Goal: Information Seeking & Learning: Learn about a topic

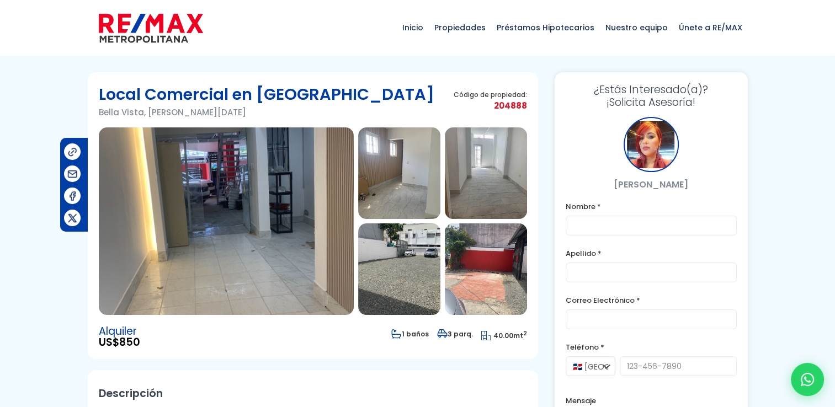
click at [297, 195] on img at bounding box center [226, 221] width 255 height 188
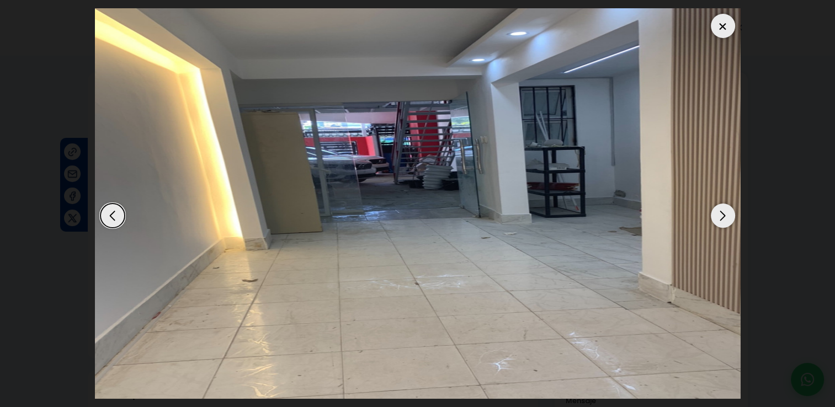
click at [719, 215] on div "Next slide" at bounding box center [723, 216] width 24 height 24
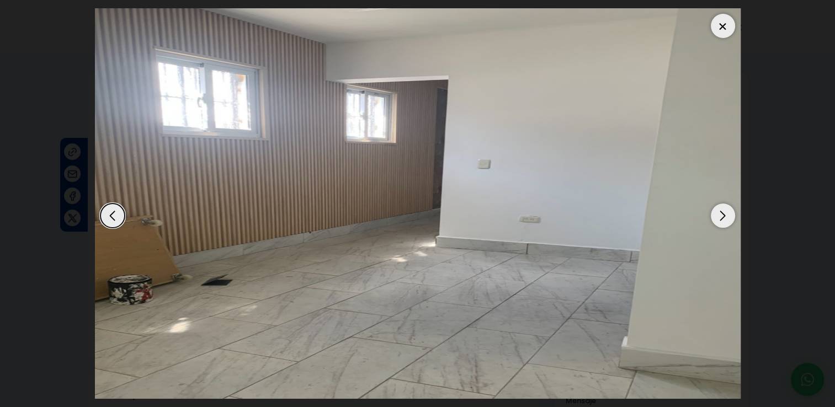
click at [720, 222] on div "Next slide" at bounding box center [723, 216] width 24 height 24
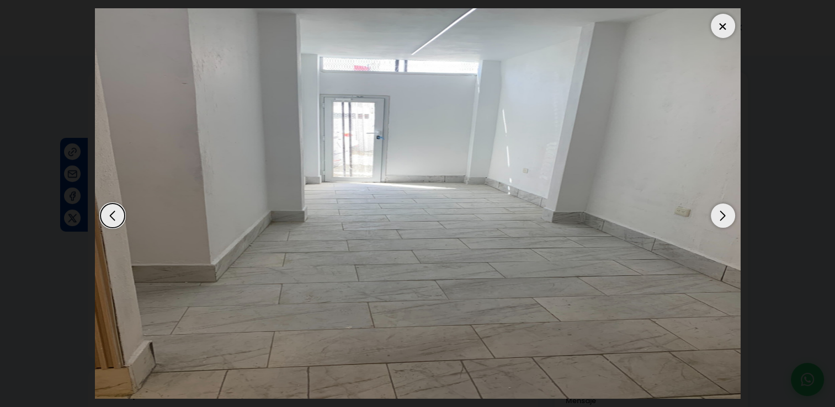
click at [720, 222] on div "Next slide" at bounding box center [723, 216] width 24 height 24
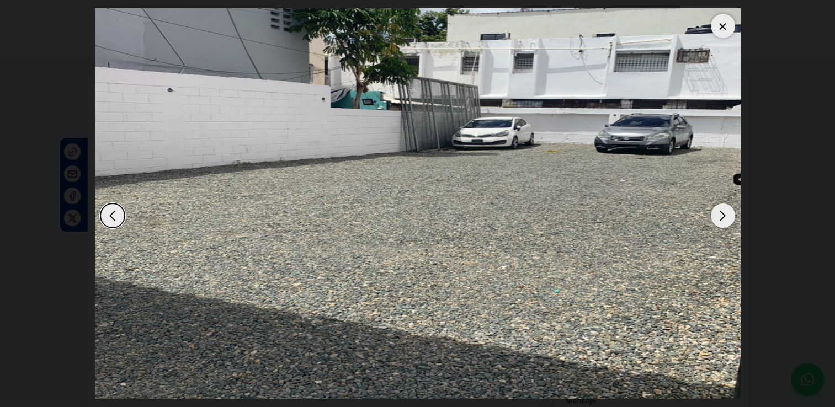
click at [720, 222] on div "Next slide" at bounding box center [723, 216] width 24 height 24
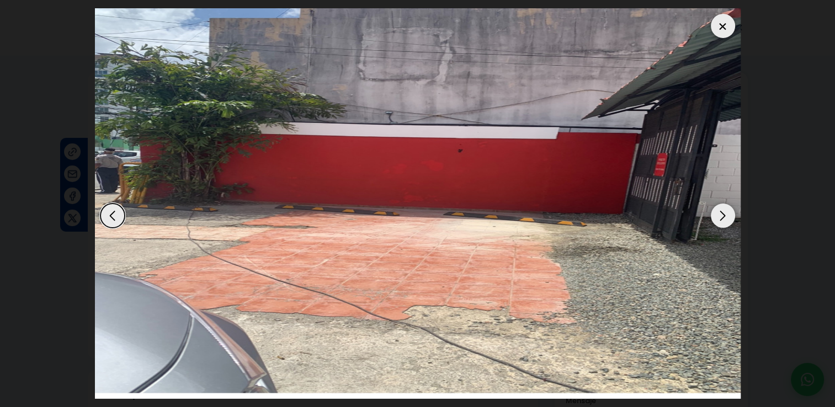
click at [717, 218] on div "Next slide" at bounding box center [723, 216] width 24 height 24
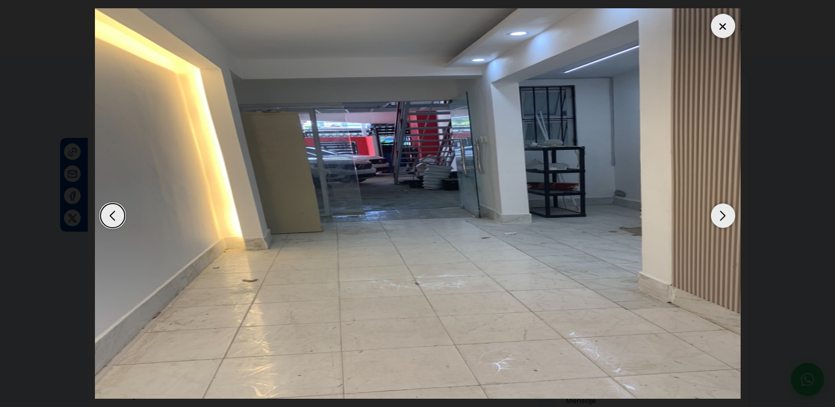
click at [717, 218] on div "Next slide" at bounding box center [723, 216] width 24 height 24
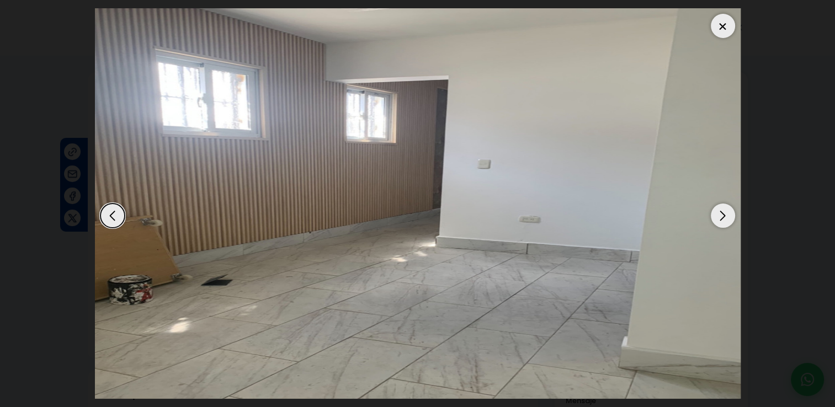
click at [721, 24] on div at bounding box center [723, 26] width 24 height 24
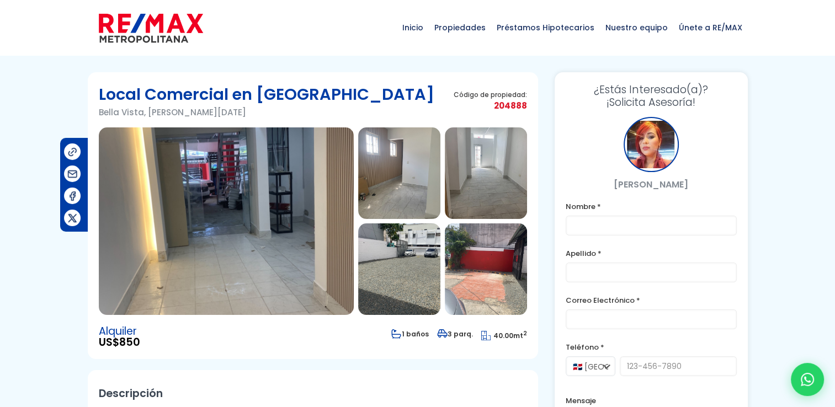
click at [294, 169] on img at bounding box center [226, 221] width 255 height 188
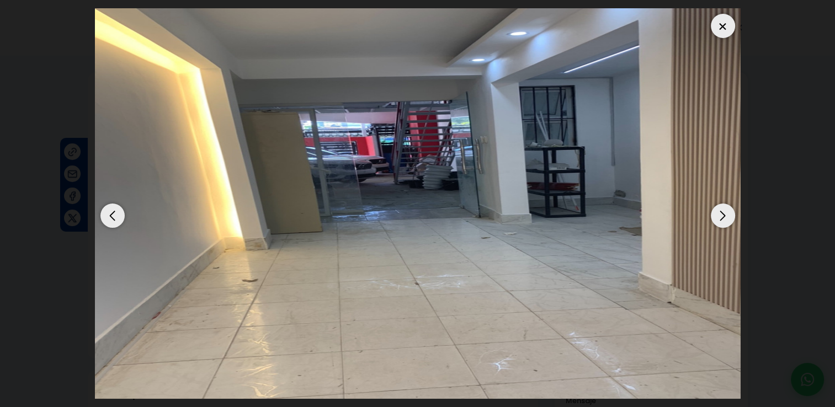
click at [720, 210] on div "Next slide" at bounding box center [723, 216] width 24 height 24
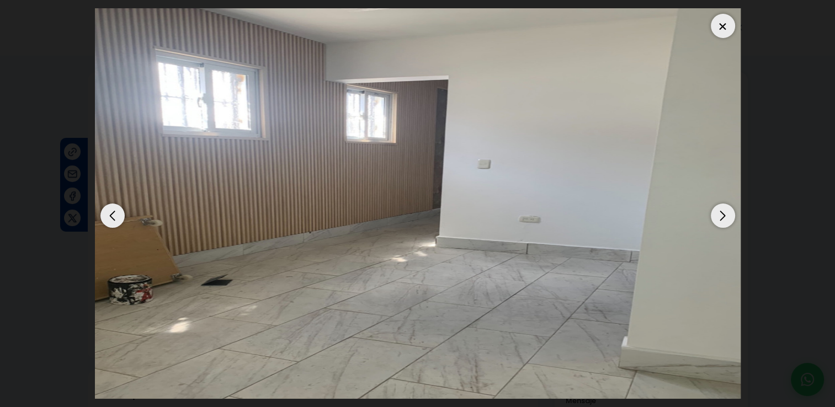
click at [720, 209] on div "Next slide" at bounding box center [723, 216] width 24 height 24
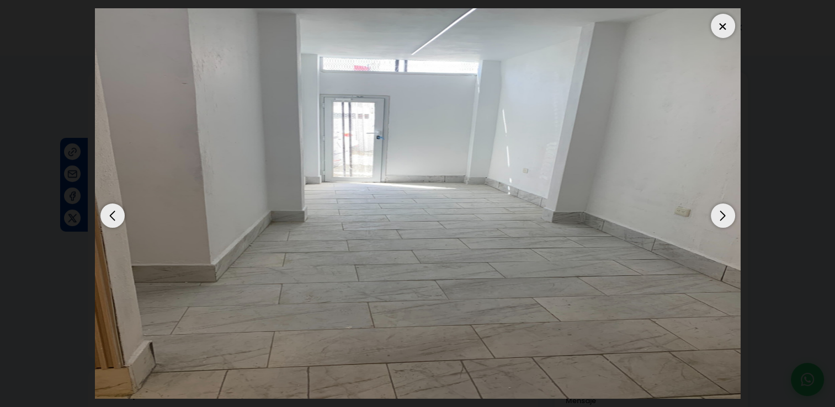
click at [720, 209] on div "Next slide" at bounding box center [723, 216] width 24 height 24
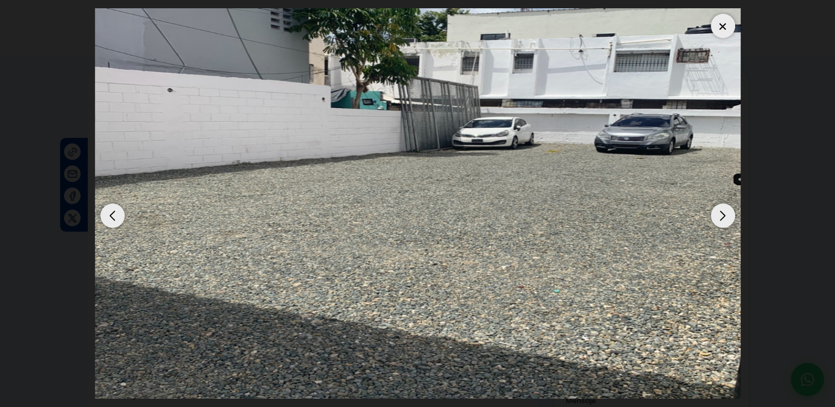
click at [720, 209] on div "Next slide" at bounding box center [723, 216] width 24 height 24
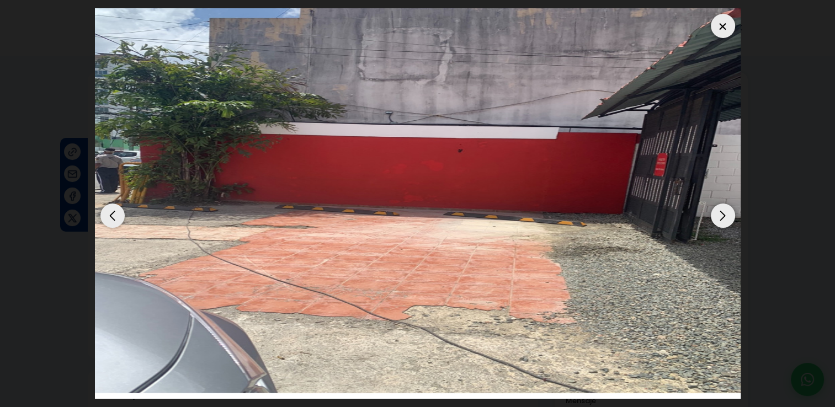
click at [721, 211] on div "Next slide" at bounding box center [723, 216] width 24 height 24
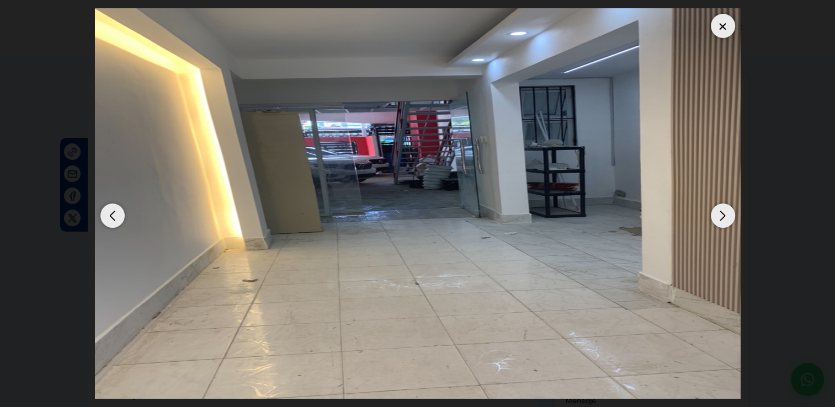
click at [113, 217] on div "Previous slide" at bounding box center [112, 216] width 24 height 24
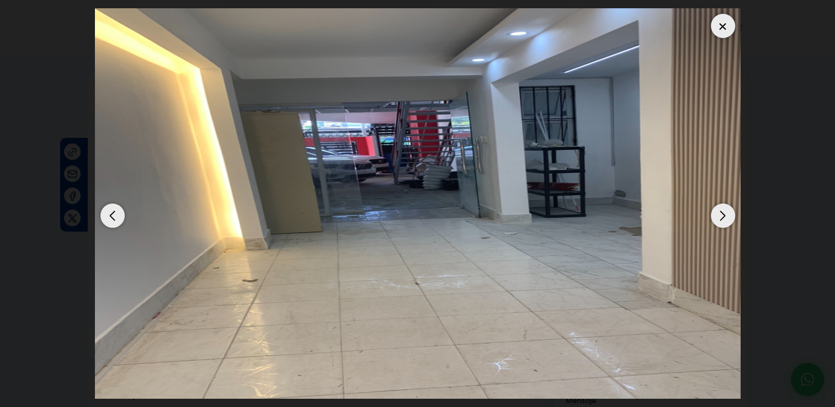
click at [720, 216] on div "Next slide" at bounding box center [723, 216] width 24 height 24
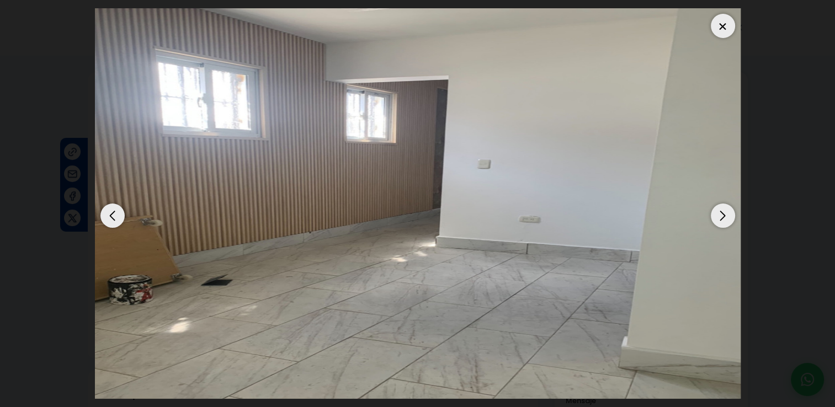
click at [720, 216] on div "Next slide" at bounding box center [723, 216] width 24 height 24
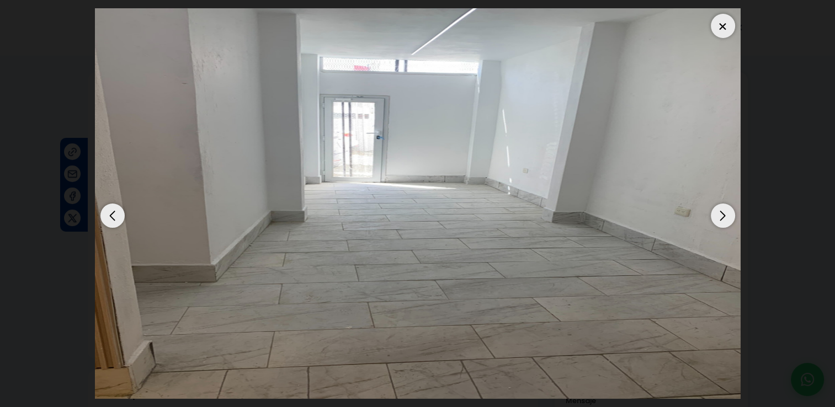
click at [720, 216] on div "Next slide" at bounding box center [723, 216] width 24 height 24
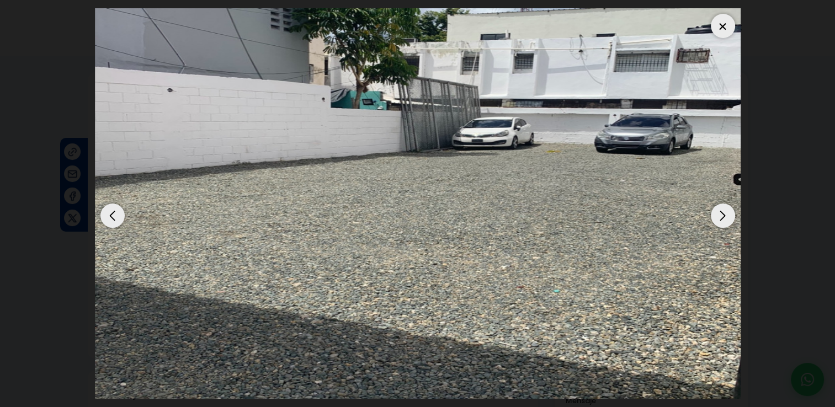
click at [720, 216] on div "Next slide" at bounding box center [723, 216] width 24 height 24
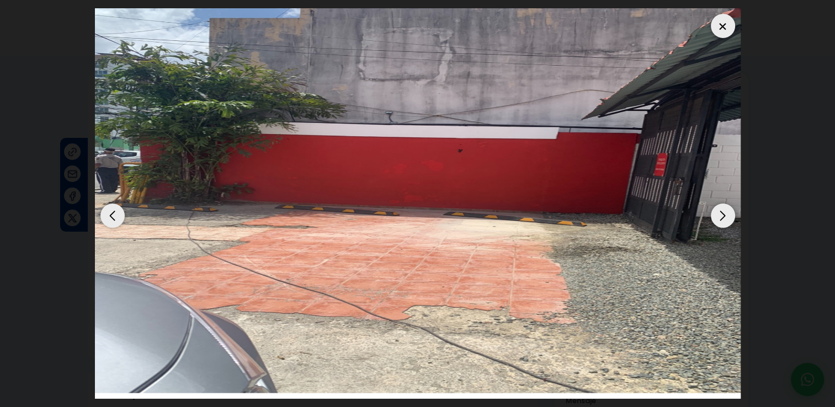
click at [724, 216] on div "Next slide" at bounding box center [723, 216] width 24 height 24
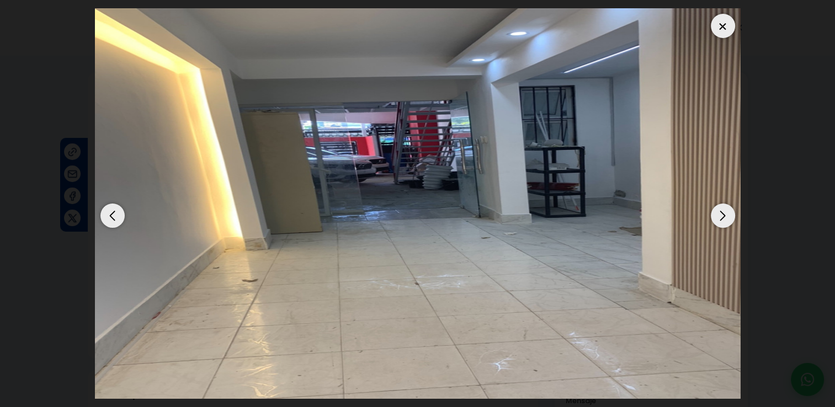
click at [724, 216] on div "Next slide" at bounding box center [723, 216] width 24 height 24
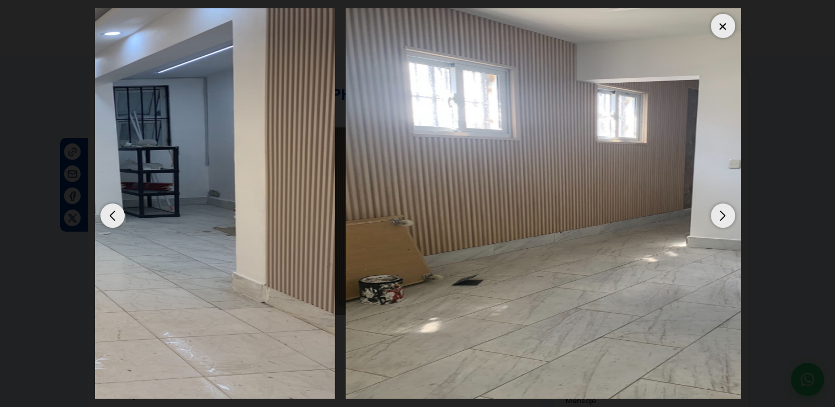
click at [638, 149] on img "2 / 5" at bounding box center [668, 203] width 646 height 391
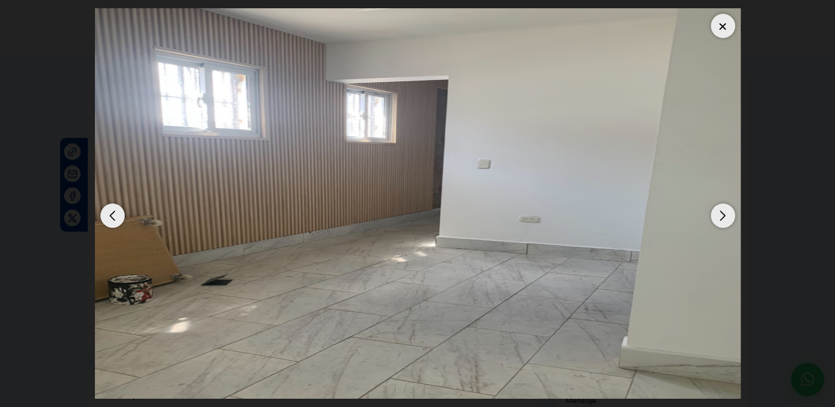
click at [720, 220] on div "Next slide" at bounding box center [723, 216] width 24 height 24
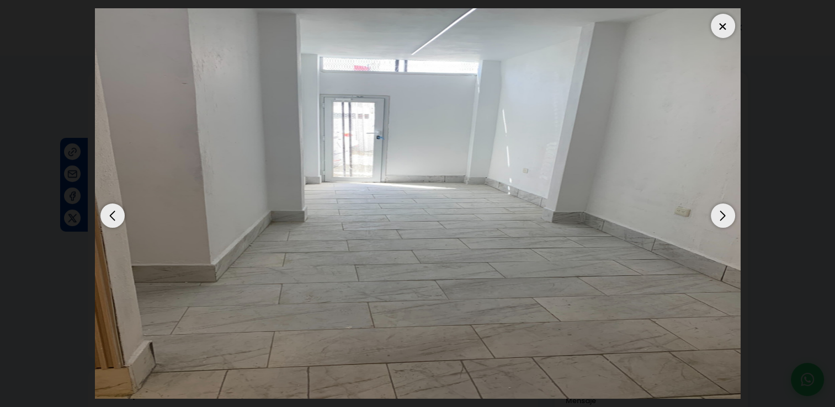
click at [720, 220] on div "Next slide" at bounding box center [723, 216] width 24 height 24
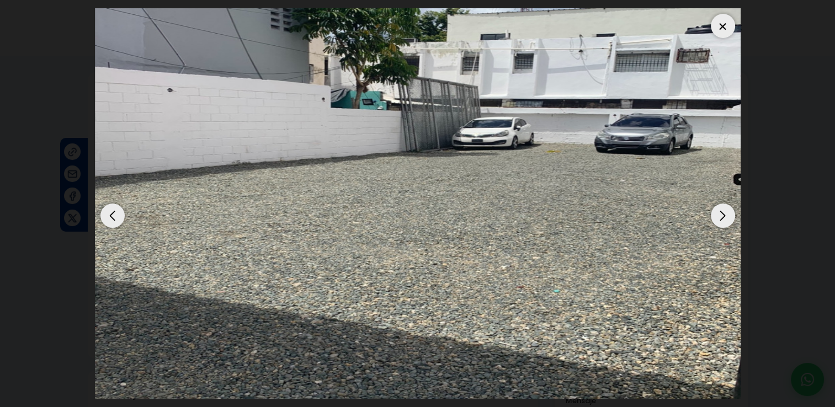
click at [720, 220] on div "Next slide" at bounding box center [723, 216] width 24 height 24
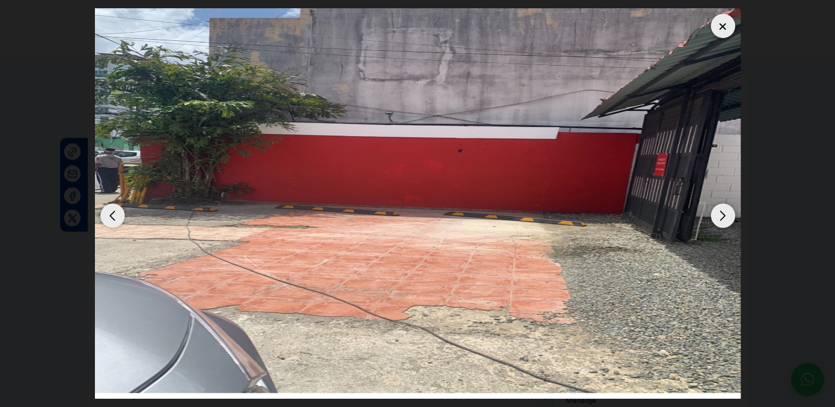
click at [720, 220] on div "Next slide" at bounding box center [723, 216] width 24 height 24
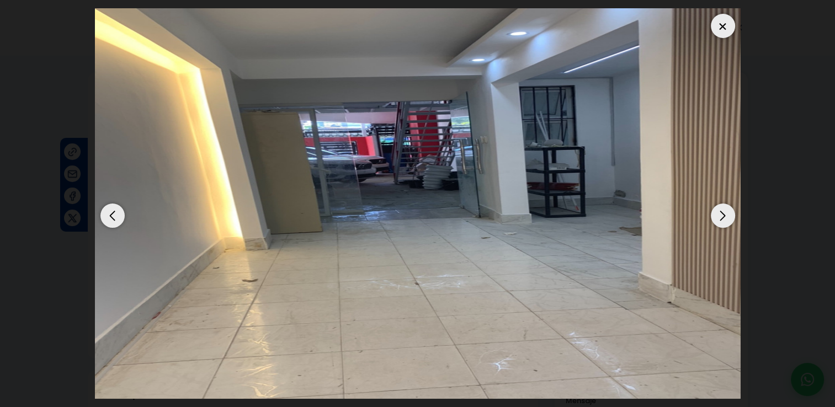
click at [108, 215] on div "Previous slide" at bounding box center [112, 216] width 24 height 24
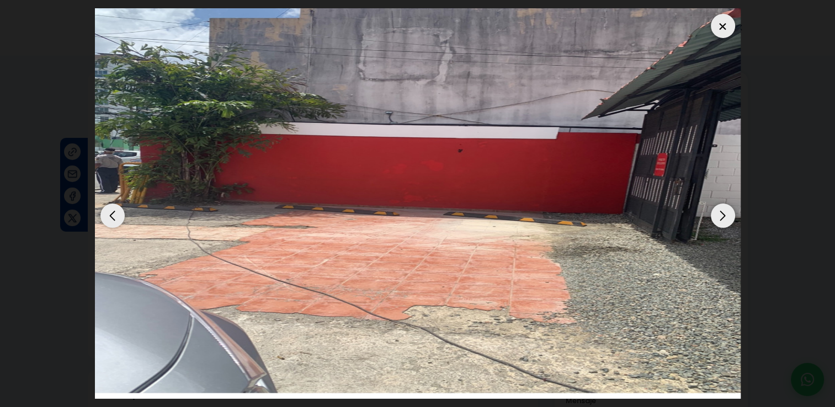
click at [723, 30] on div at bounding box center [723, 26] width 24 height 24
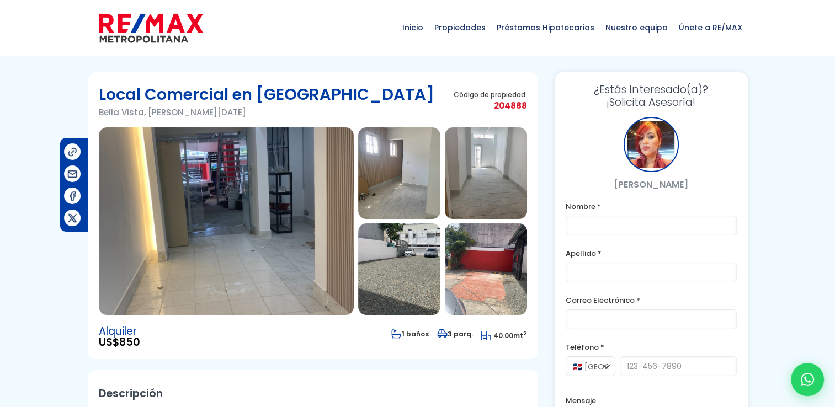
scroll to position [55, 0]
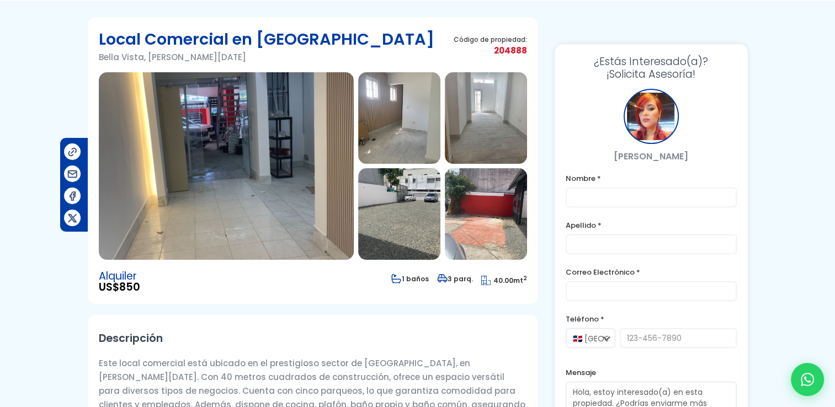
click at [607, 315] on label "Teléfono *" at bounding box center [651, 319] width 171 height 14
click at [609, 319] on label "Teléfono *" at bounding box center [651, 319] width 171 height 14
click at [807, 373] on icon at bounding box center [807, 379] width 14 height 14
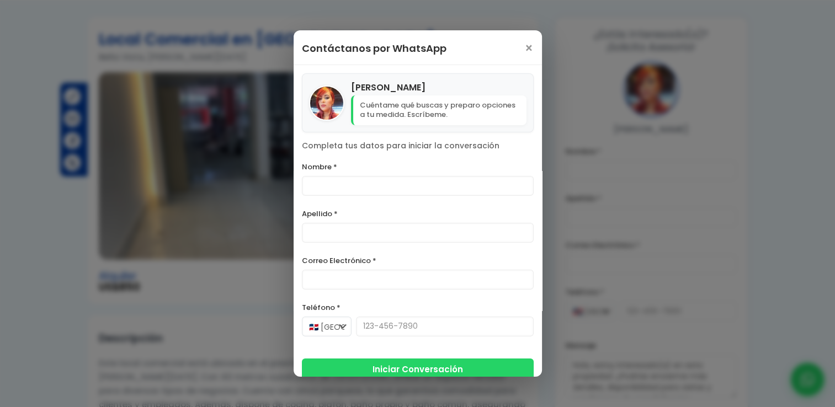
click at [524, 50] on span "×" at bounding box center [528, 48] width 9 height 13
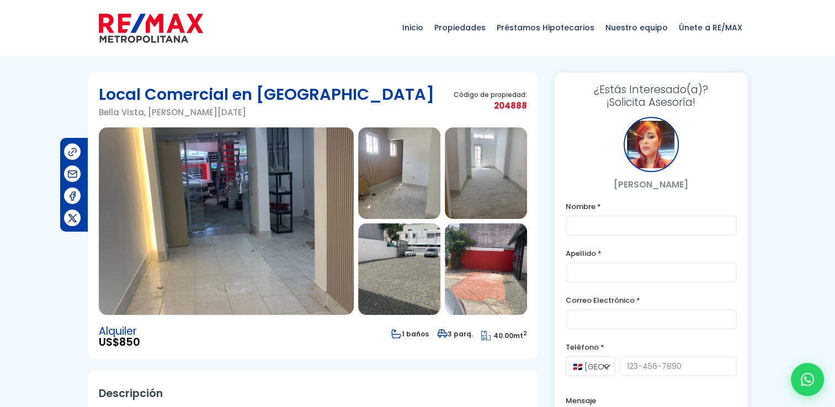
scroll to position [0, 0]
click at [408, 182] on img at bounding box center [399, 173] width 82 height 92
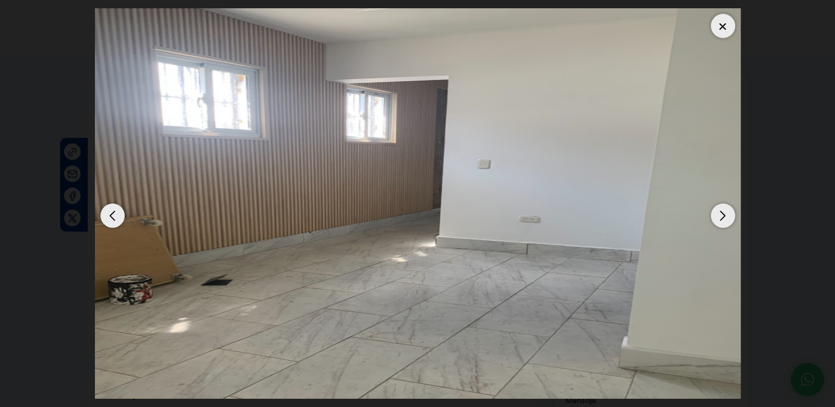
click at [715, 212] on div "Next slide" at bounding box center [723, 216] width 24 height 24
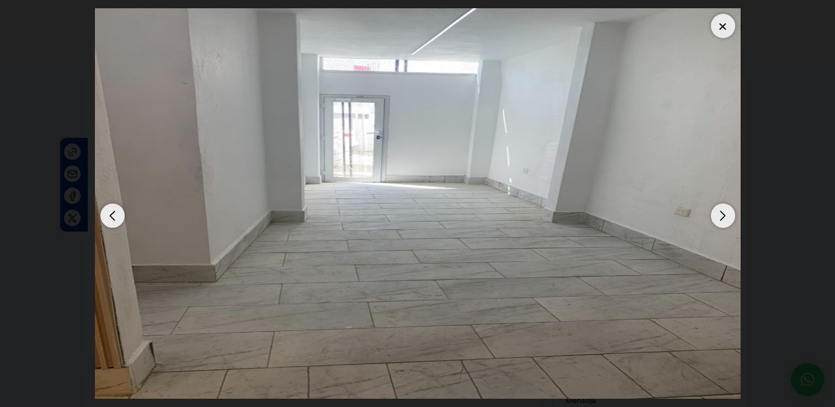
click at [715, 221] on div "Next slide" at bounding box center [723, 216] width 24 height 24
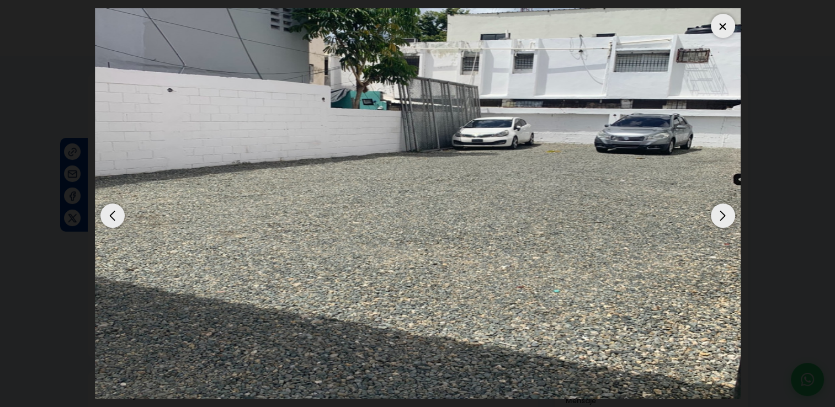
click at [715, 221] on div "Next slide" at bounding box center [723, 216] width 24 height 24
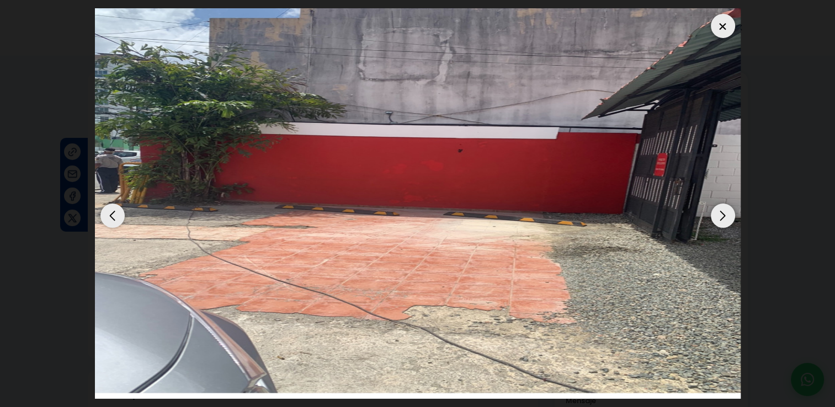
click at [711, 220] on div "Next slide" at bounding box center [723, 216] width 24 height 24
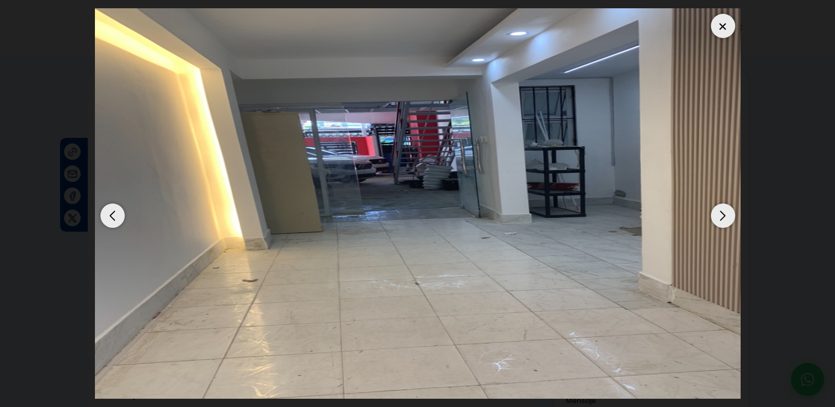
click at [716, 210] on div "Next slide" at bounding box center [723, 216] width 24 height 24
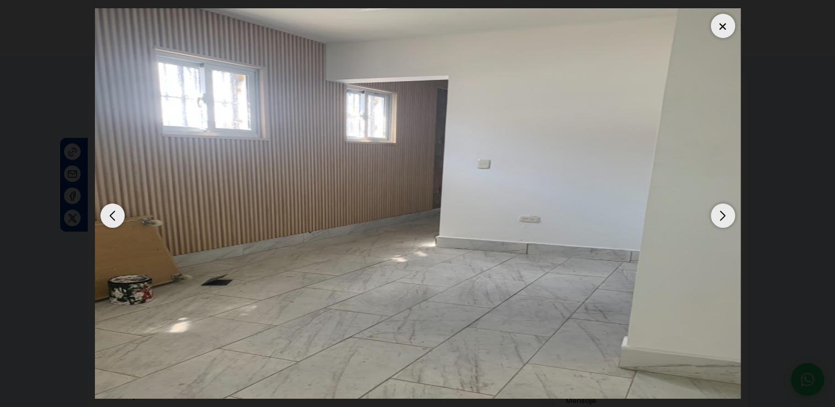
click at [121, 217] on div "Previous slide" at bounding box center [112, 216] width 24 height 24
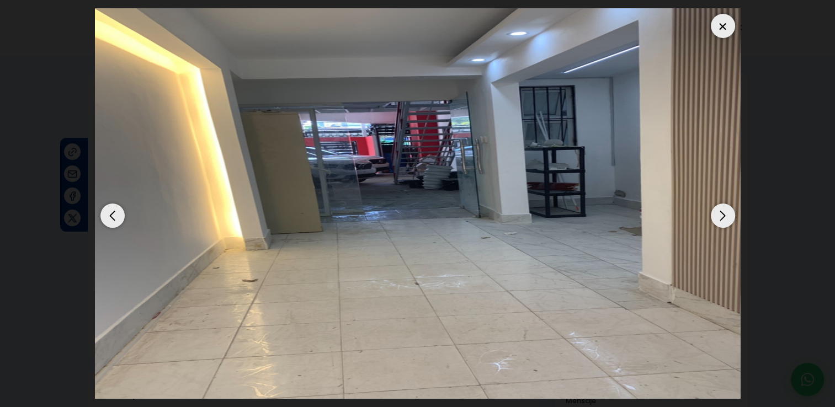
click at [724, 215] on div "Next slide" at bounding box center [723, 216] width 24 height 24
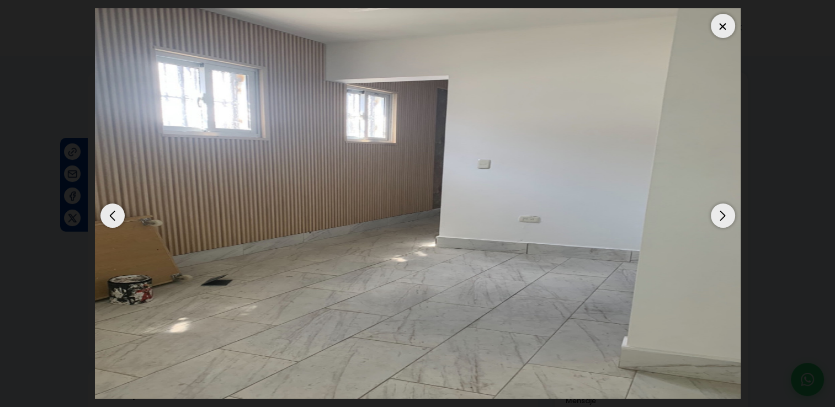
click at [114, 212] on div "Previous slide" at bounding box center [112, 216] width 24 height 24
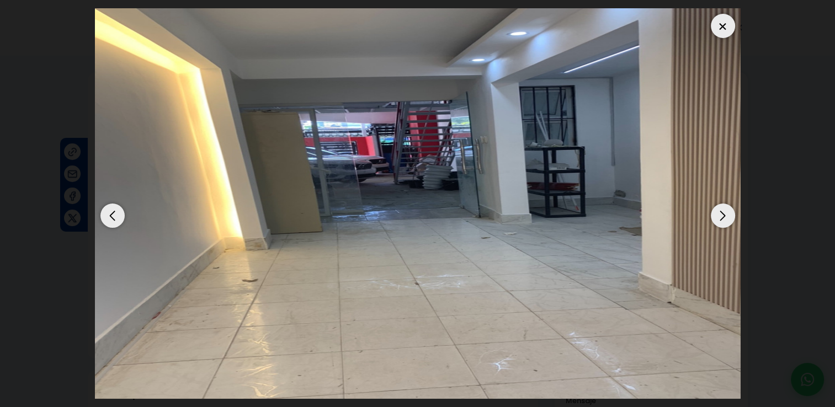
click at [728, 219] on div "Next slide" at bounding box center [723, 216] width 24 height 24
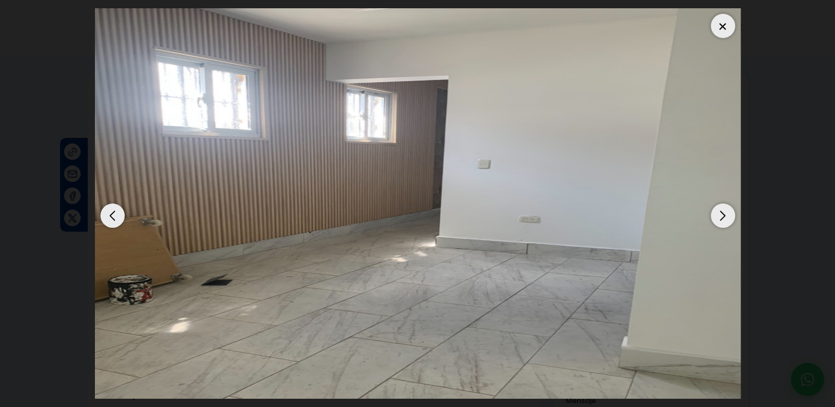
click at [711, 215] on div "Next slide" at bounding box center [723, 216] width 24 height 24
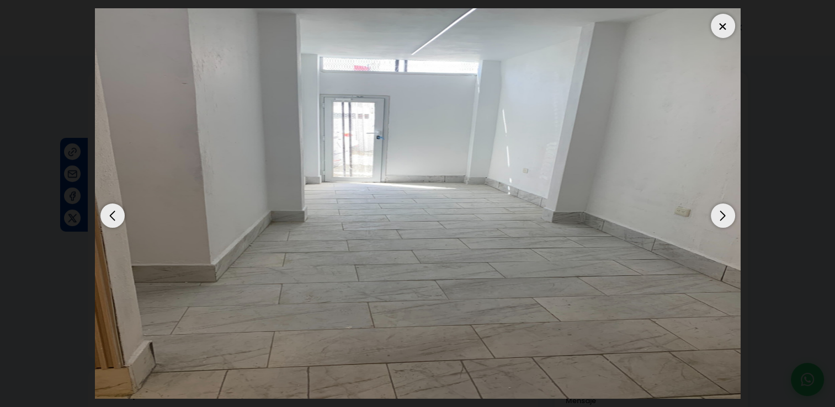
click at [724, 219] on div "Next slide" at bounding box center [723, 216] width 24 height 24
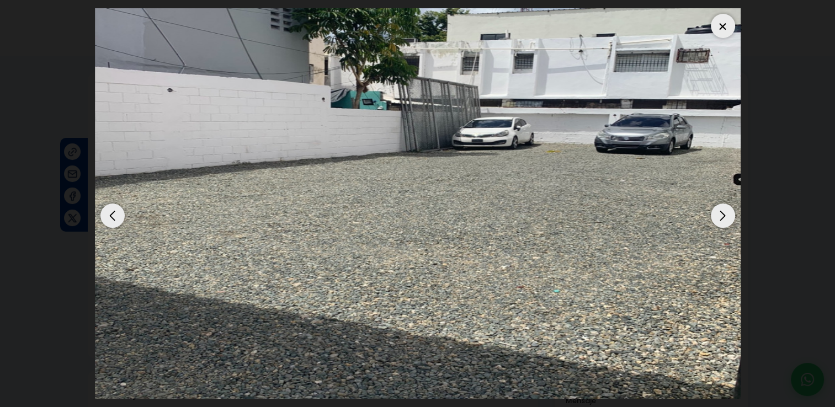
click at [724, 213] on div "Next slide" at bounding box center [723, 216] width 24 height 24
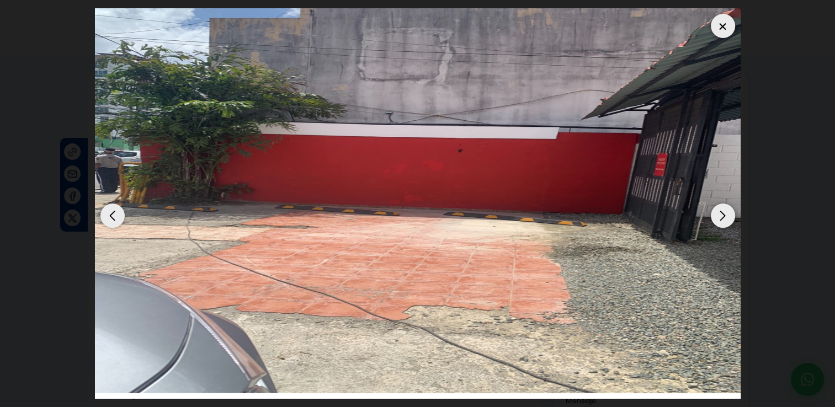
click at [724, 213] on div "Next slide" at bounding box center [723, 216] width 24 height 24
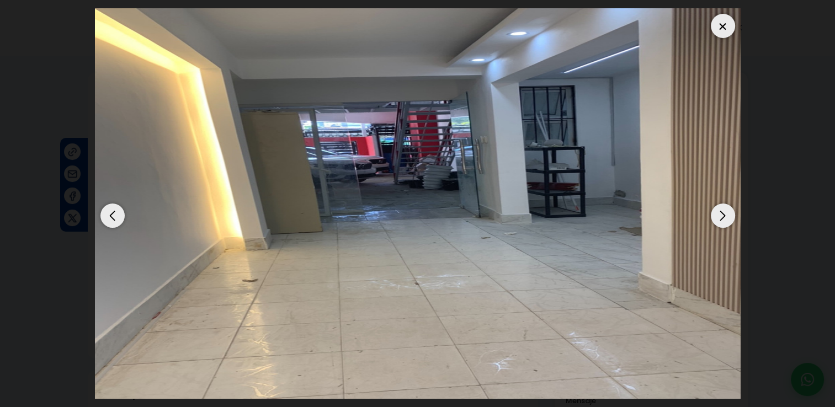
click at [724, 213] on div "Next slide" at bounding box center [723, 216] width 24 height 24
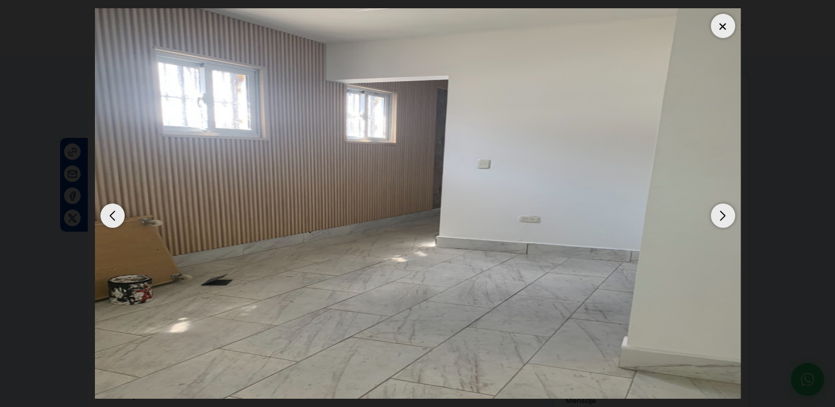
click at [724, 213] on div "Next slide" at bounding box center [723, 216] width 24 height 24
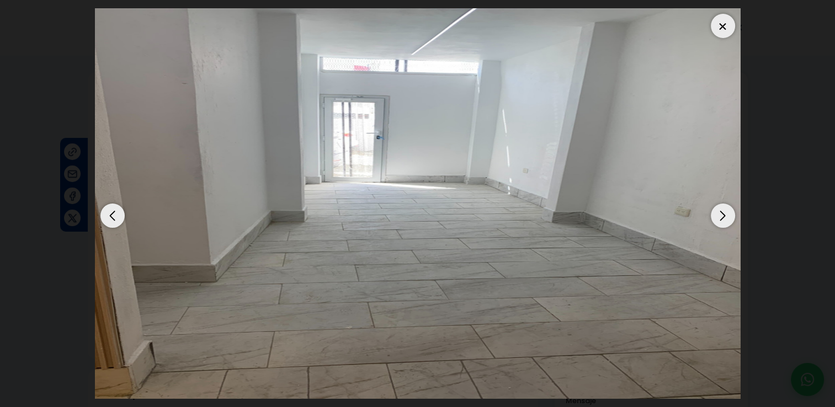
click at [722, 217] on div "Next slide" at bounding box center [723, 216] width 24 height 24
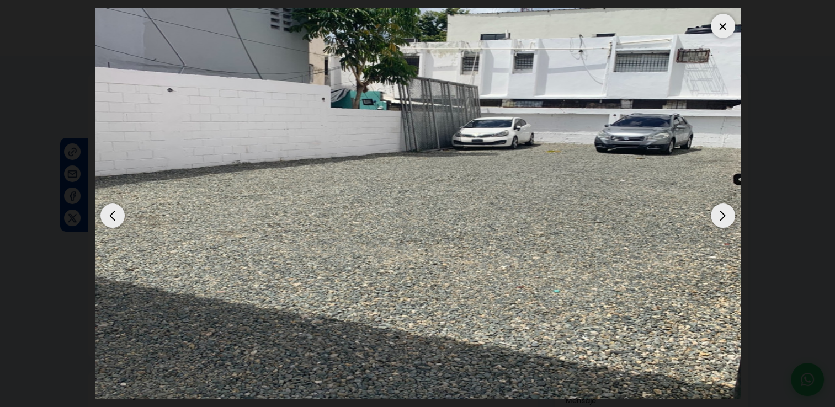
click at [722, 217] on div "Next slide" at bounding box center [723, 216] width 24 height 24
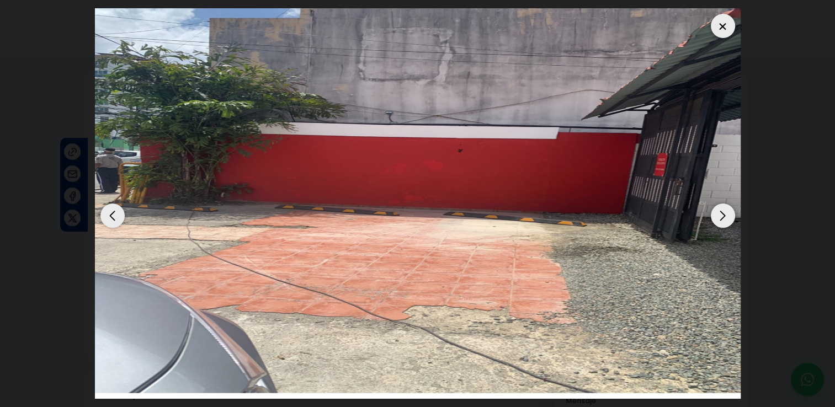
click at [722, 217] on div "Next slide" at bounding box center [723, 216] width 24 height 24
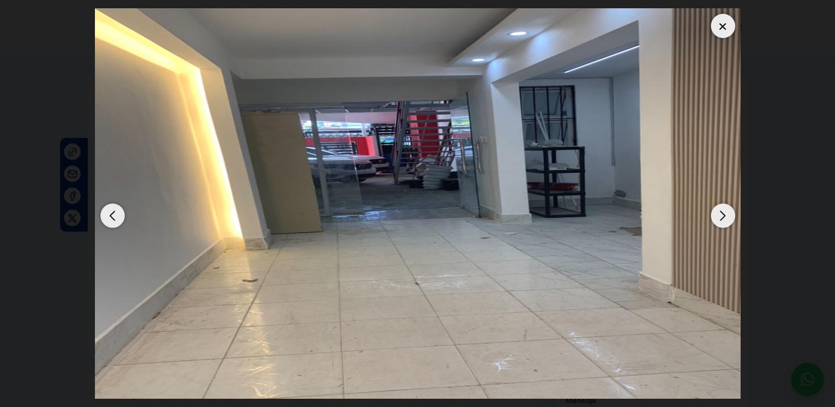
click at [722, 217] on div "Next slide" at bounding box center [723, 216] width 24 height 24
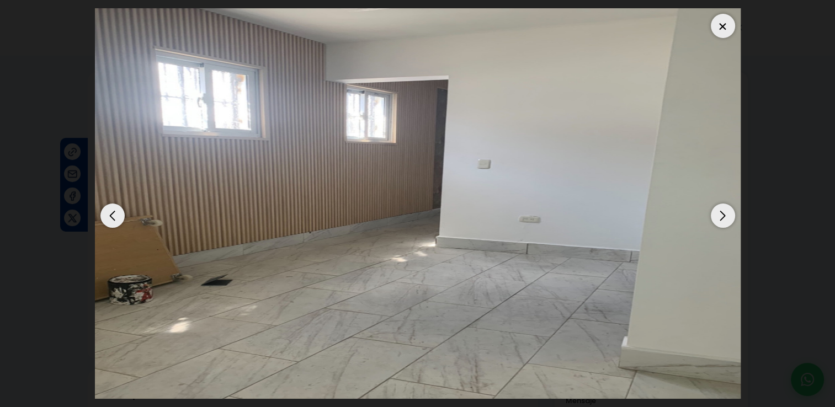
click at [722, 217] on div "Next slide" at bounding box center [723, 216] width 24 height 24
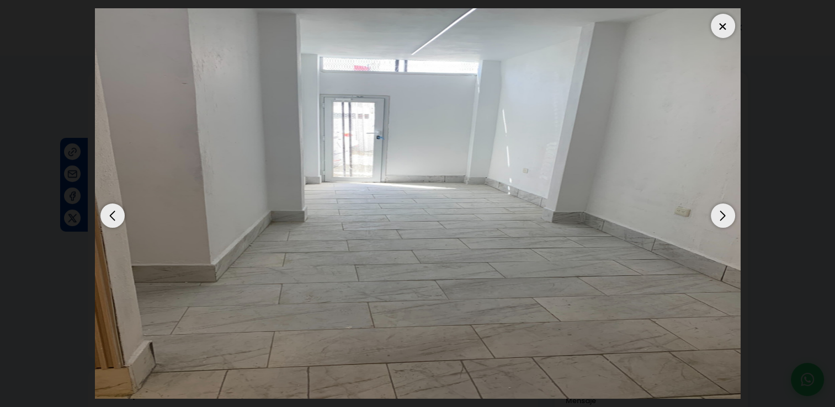
click at [722, 217] on div "Next slide" at bounding box center [723, 216] width 24 height 24
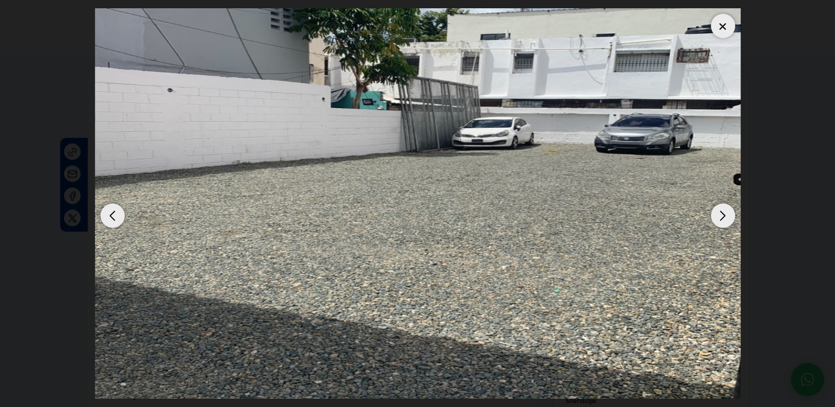
click at [727, 22] on div at bounding box center [723, 26] width 24 height 24
